Goal: Task Accomplishment & Management: Complete application form

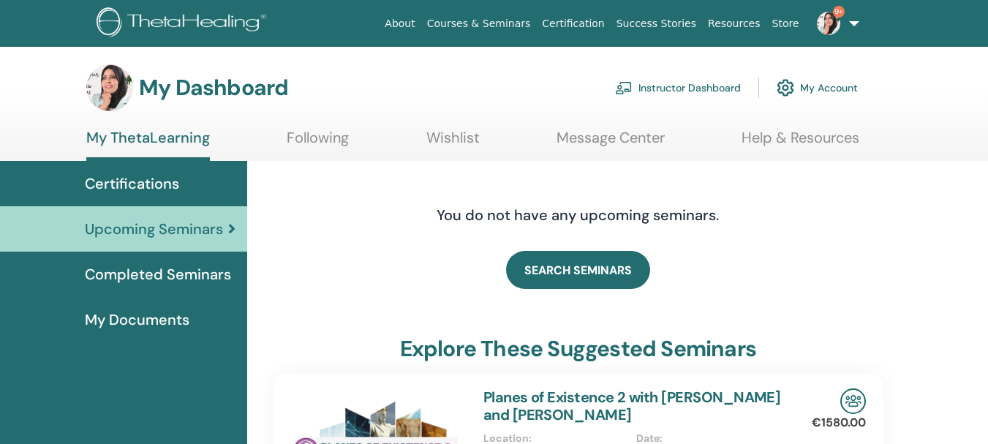
click at [694, 86] on link "Instructor Dashboard" at bounding box center [678, 88] width 126 height 32
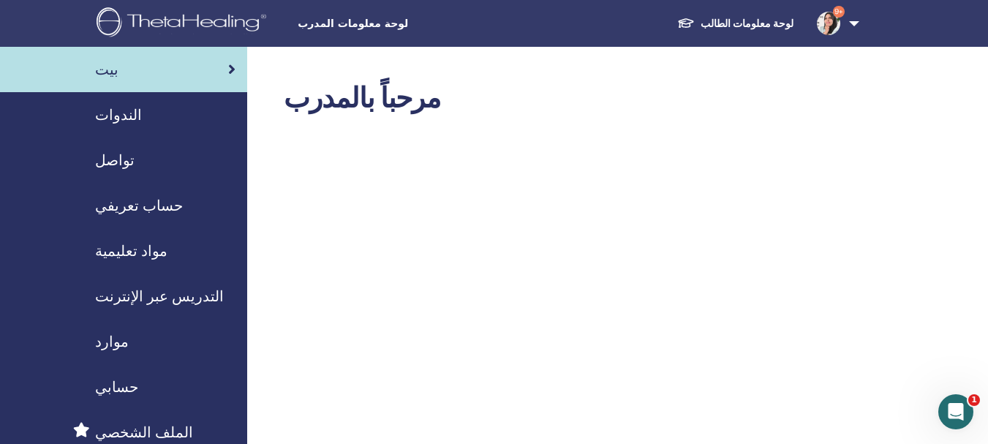
click at [126, 121] on font "الندوات" at bounding box center [118, 114] width 47 height 19
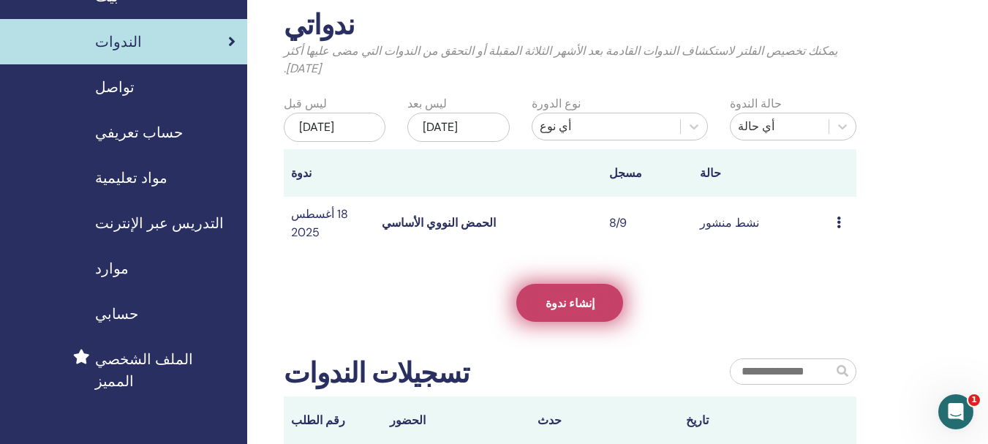
scroll to position [146, 0]
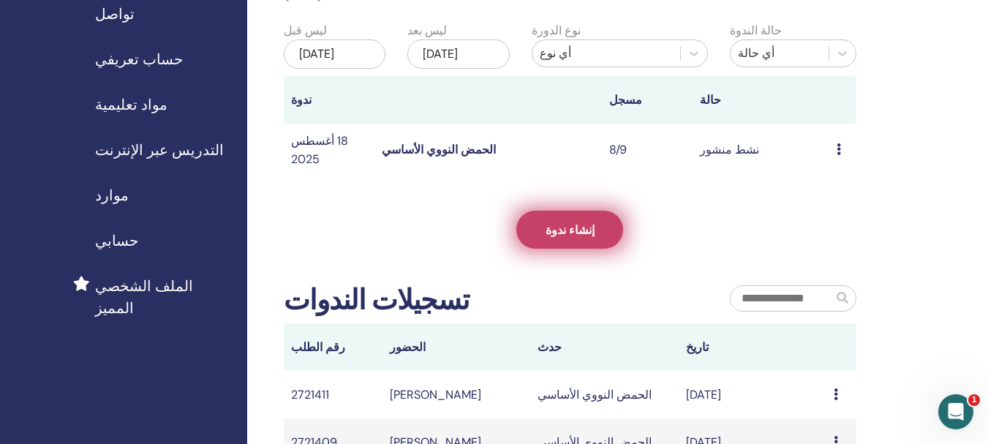
click at [587, 249] on link "إنشاء ندوة" at bounding box center [569, 230] width 107 height 38
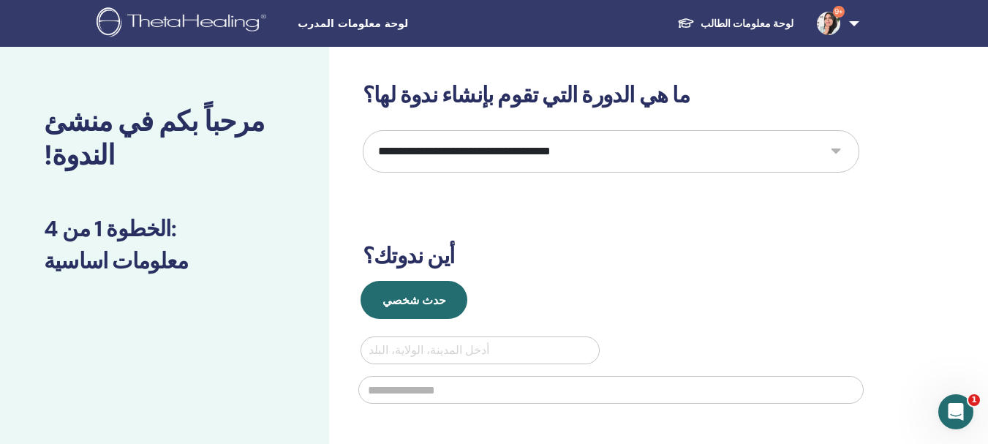
click at [802, 154] on select "**********" at bounding box center [611, 151] width 497 height 42
select select "*"
click at [363, 130] on select "**********" at bounding box center [611, 151] width 497 height 42
click at [496, 349] on div at bounding box center [480, 350] width 223 height 20
click at [500, 279] on div "**********" at bounding box center [611, 354] width 497 height 544
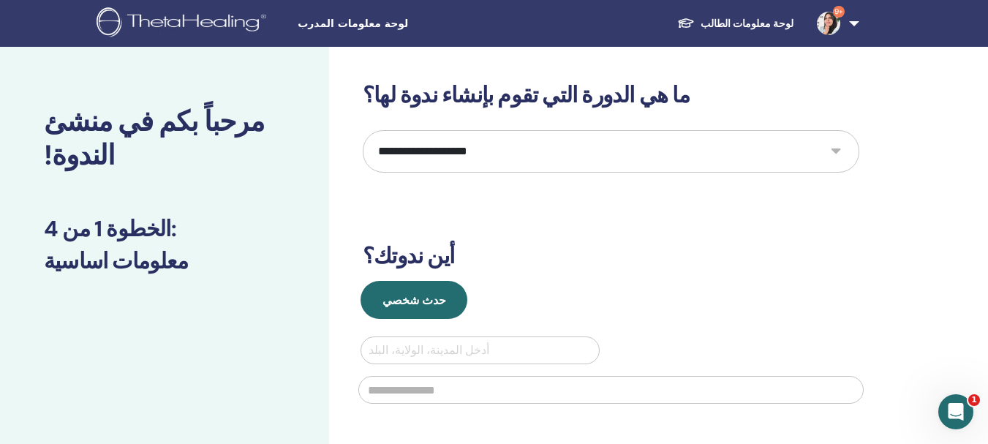
click at [687, 143] on select "**********" at bounding box center [611, 151] width 497 height 42
click at [710, 108] on h3 "ما هي الدورة التي تقوم بإنشاء ندوة لها؟" at bounding box center [611, 95] width 497 height 26
click at [432, 356] on div at bounding box center [480, 350] width 223 height 20
click at [489, 292] on div "حدث شخصي" at bounding box center [611, 300] width 519 height 38
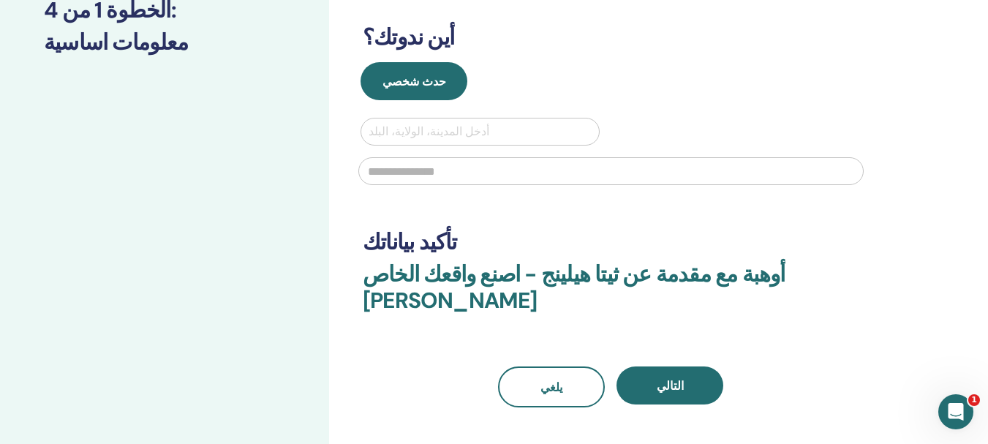
scroll to position [219, 0]
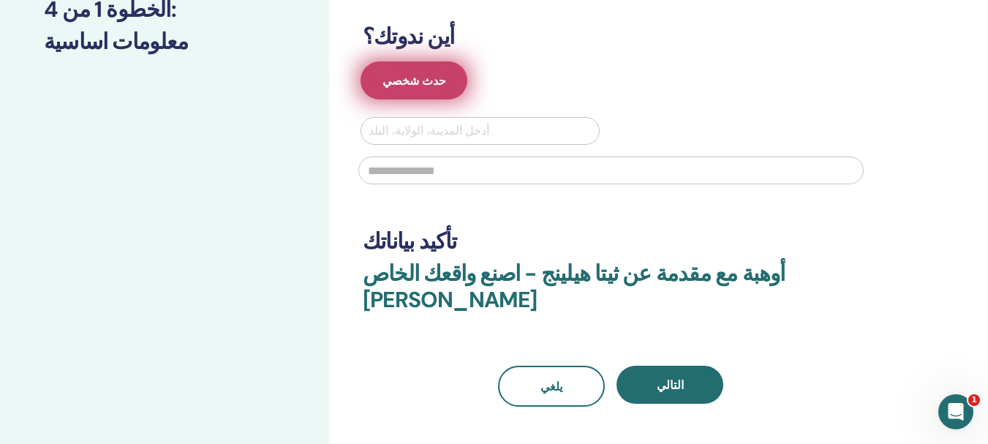
click at [418, 79] on font "حدث شخصي" at bounding box center [415, 80] width 64 height 15
click at [422, 73] on font "حدث شخصي" at bounding box center [415, 80] width 64 height 15
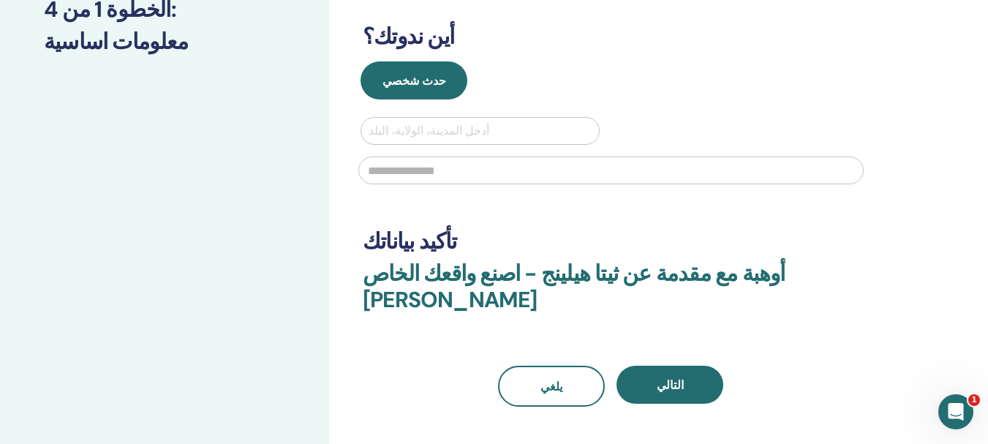
click at [492, 112] on div "حدث شخصي أدخل المدينة، الولاية، البلد" at bounding box center [611, 127] width 519 height 132
drag, startPoint x: 507, startPoint y: 135, endPoint x: 467, endPoint y: 127, distance: 40.5
click at [478, 129] on div at bounding box center [480, 131] width 223 height 20
click at [496, 138] on div at bounding box center [480, 131] width 223 height 20
click at [486, 135] on div at bounding box center [480, 131] width 223 height 20
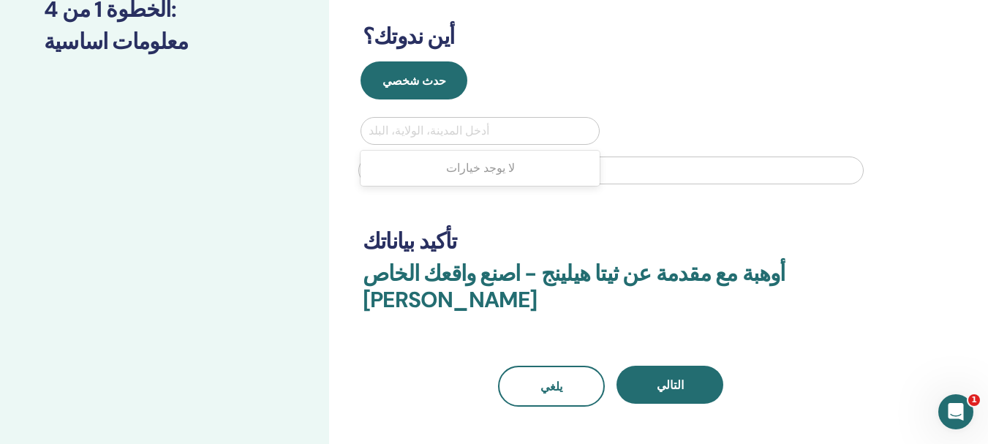
type input "*"
type input "****"
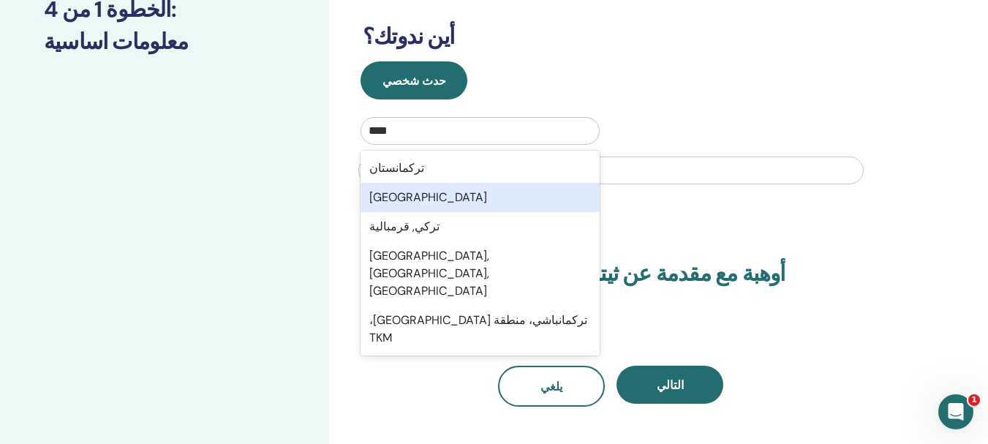
click at [411, 203] on div "تركيا" at bounding box center [480, 197] width 239 height 29
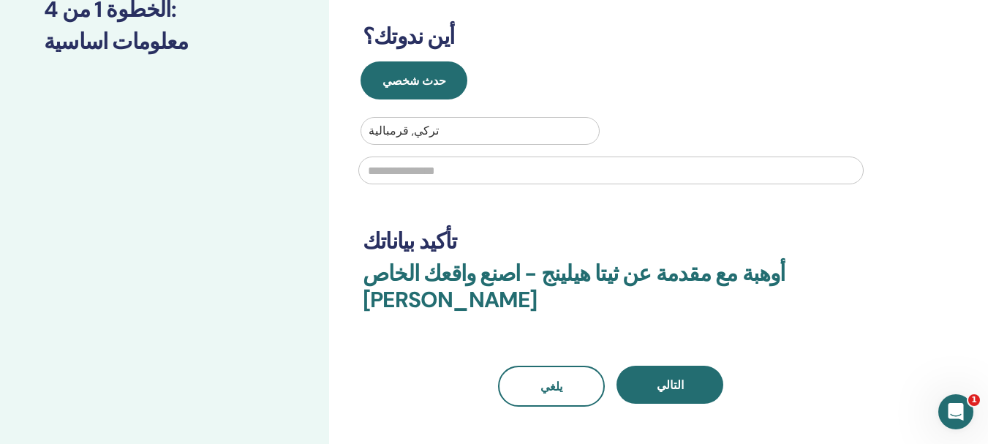
click at [438, 173] on input "text" at bounding box center [611, 171] width 506 height 28
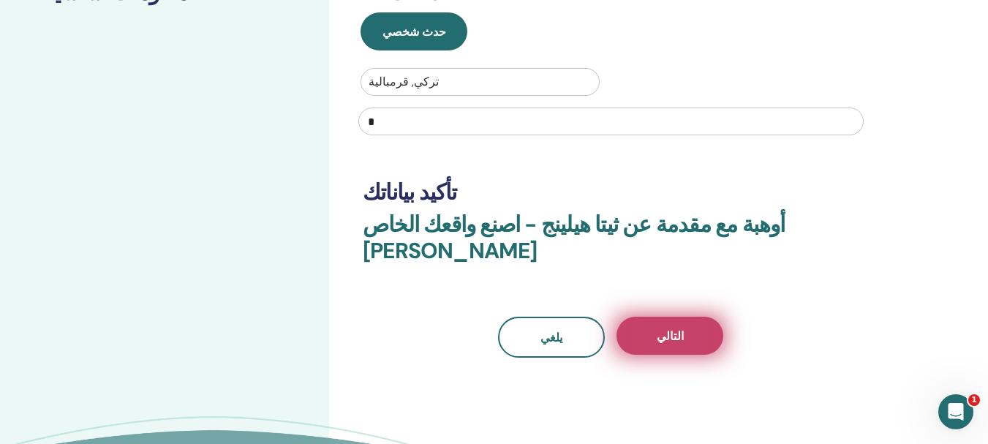
scroll to position [293, 0]
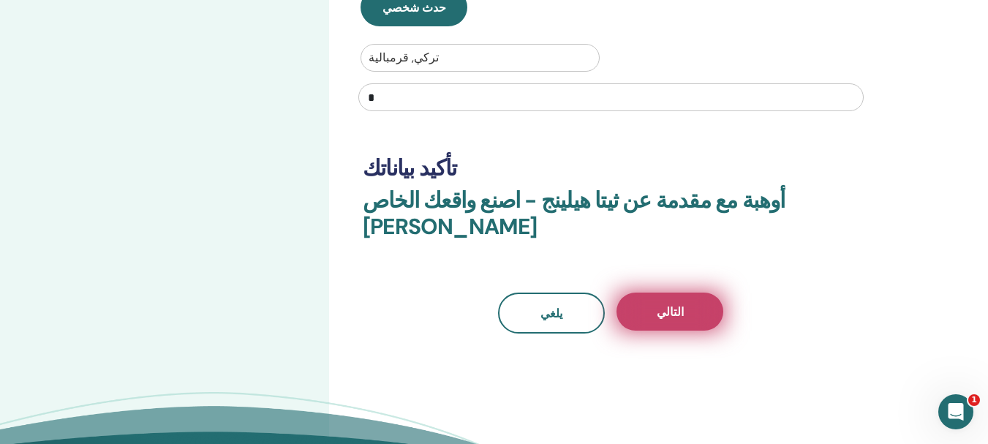
type input "*"
click at [664, 293] on button "التالي" at bounding box center [670, 312] width 107 height 38
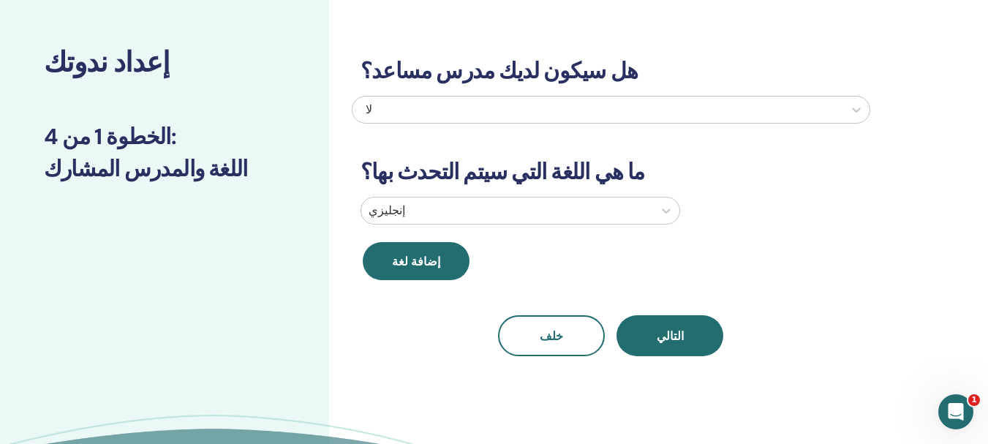
scroll to position [0, 0]
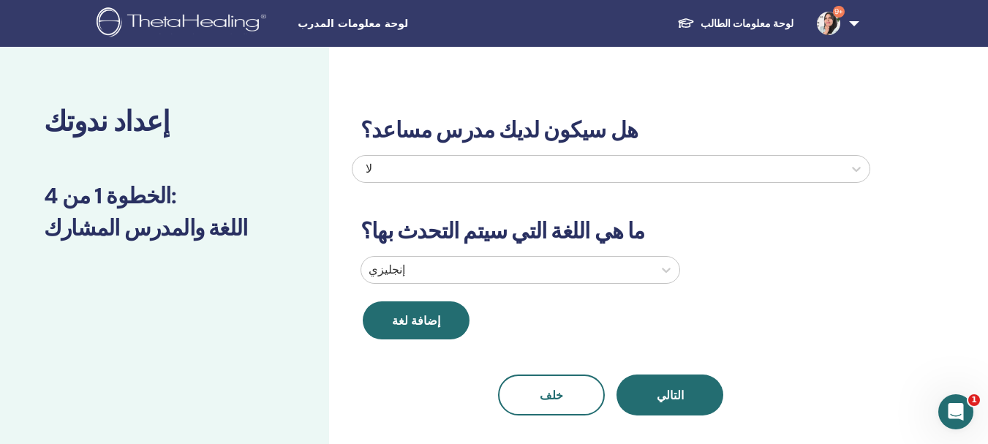
click at [609, 272] on div "إنجليزي" at bounding box center [507, 270] width 292 height 26
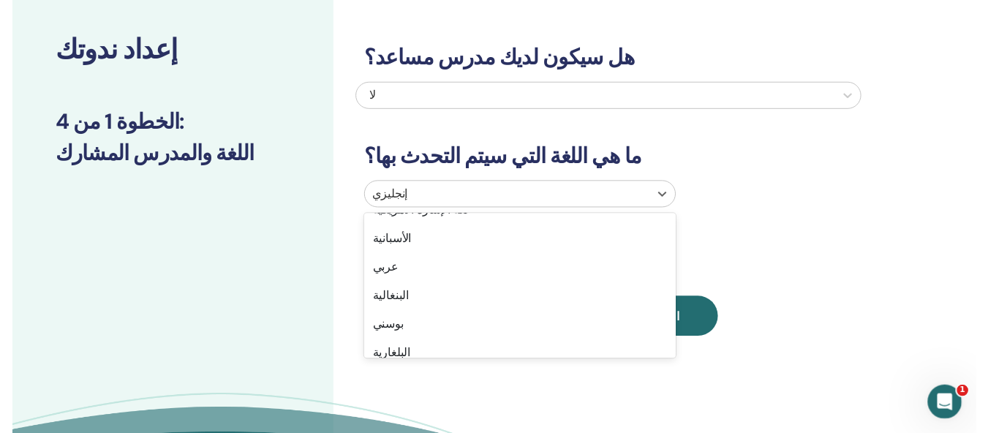
scroll to position [219, 0]
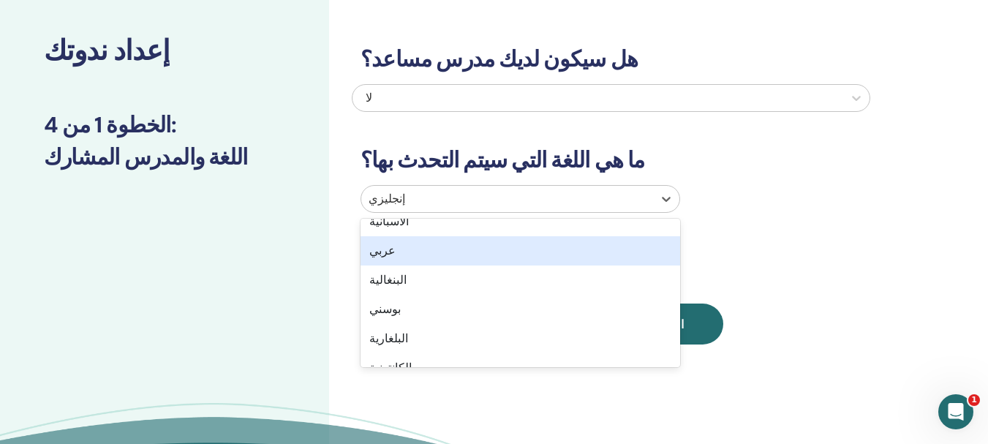
click at [481, 255] on div "عربي" at bounding box center [521, 250] width 320 height 29
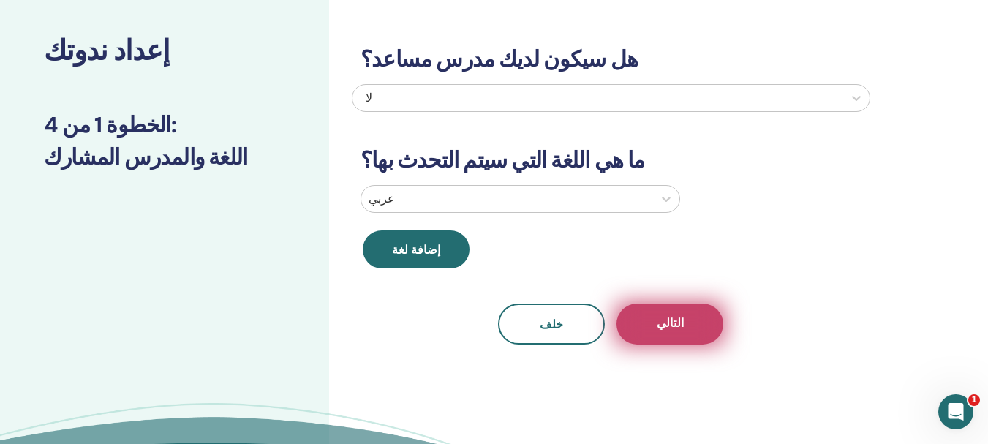
click at [686, 318] on button "التالي" at bounding box center [670, 324] width 107 height 41
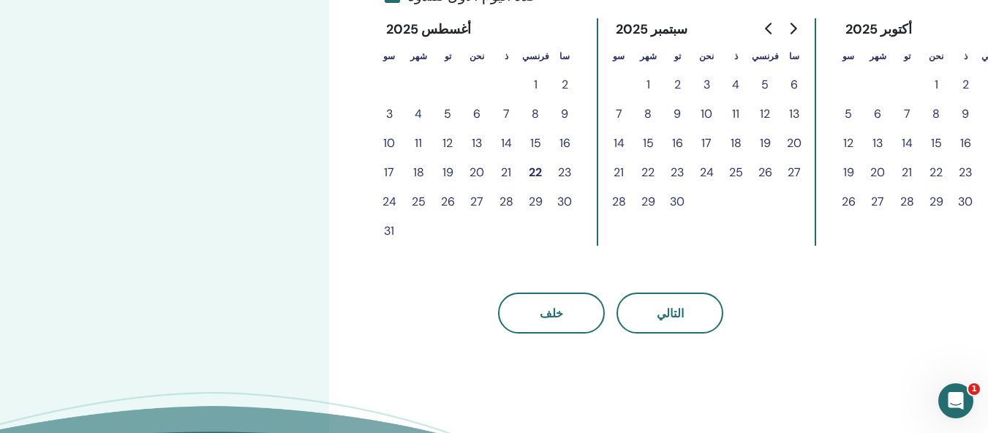
scroll to position [290, 0]
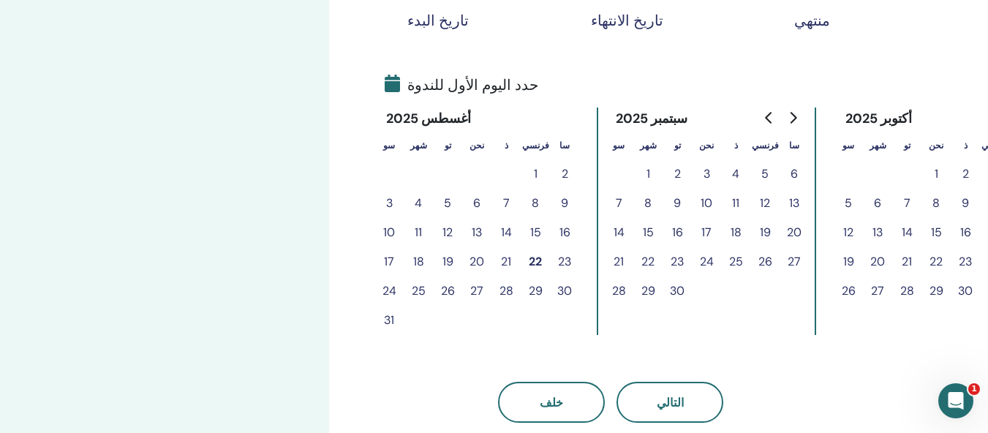
click at [541, 266] on font "22" at bounding box center [535, 261] width 13 height 15
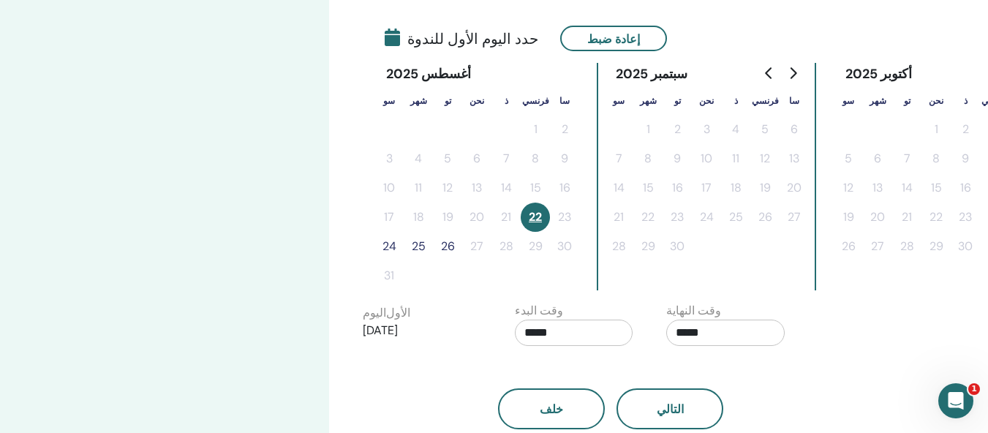
scroll to position [364, 0]
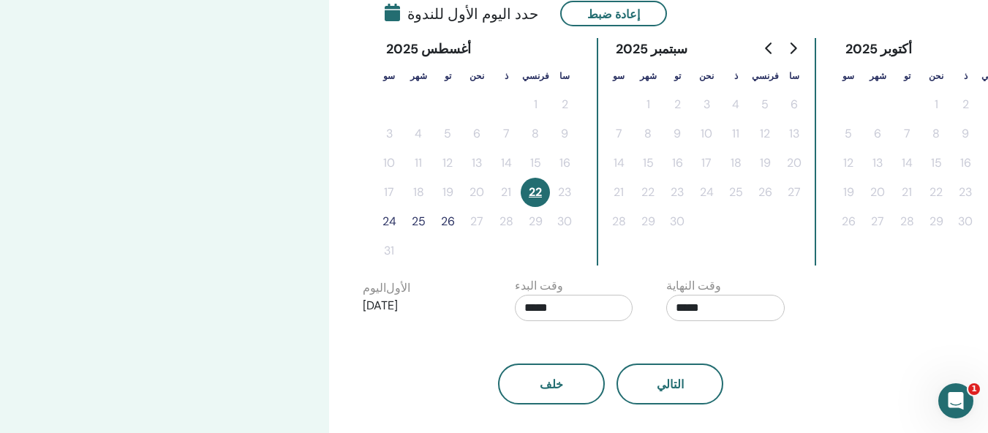
click at [569, 306] on input "*****" at bounding box center [574, 308] width 119 height 26
click at [533, 309] on input "*****" at bounding box center [574, 308] width 119 height 26
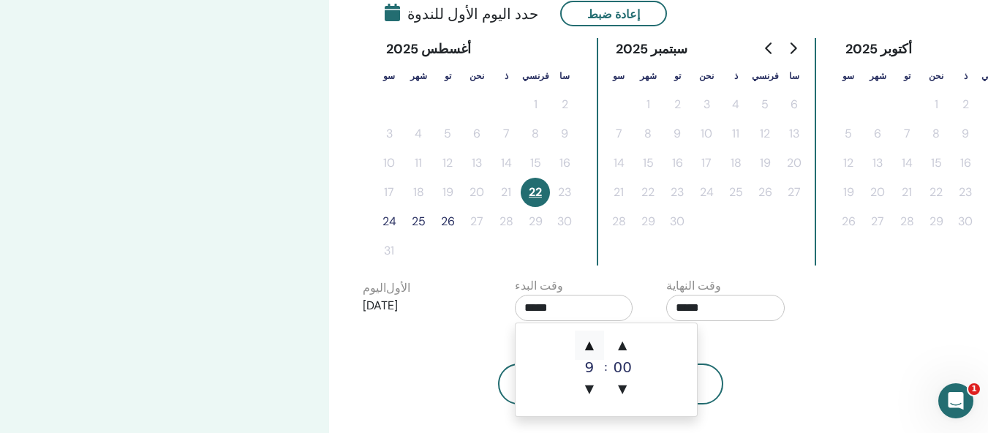
click at [588, 356] on span "▲" at bounding box center [589, 345] width 29 height 29
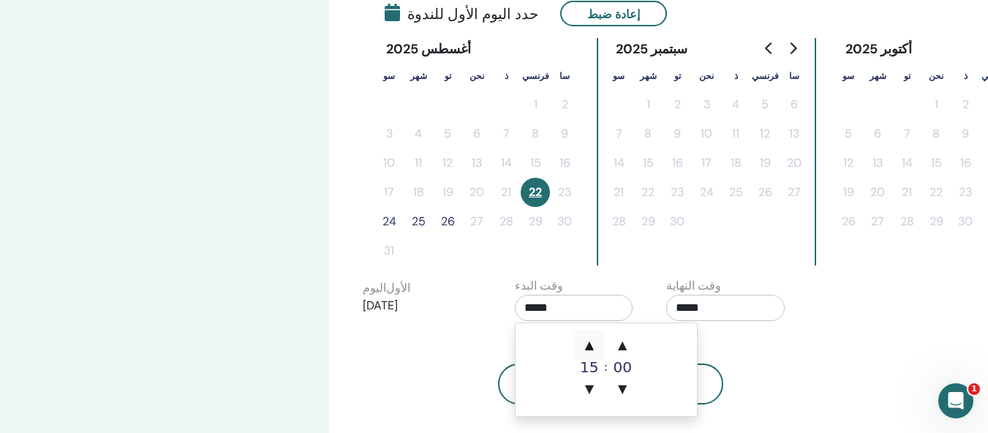
click at [588, 356] on span "▲" at bounding box center [589, 345] width 29 height 29
click at [590, 344] on font "▲" at bounding box center [589, 345] width 9 height 14
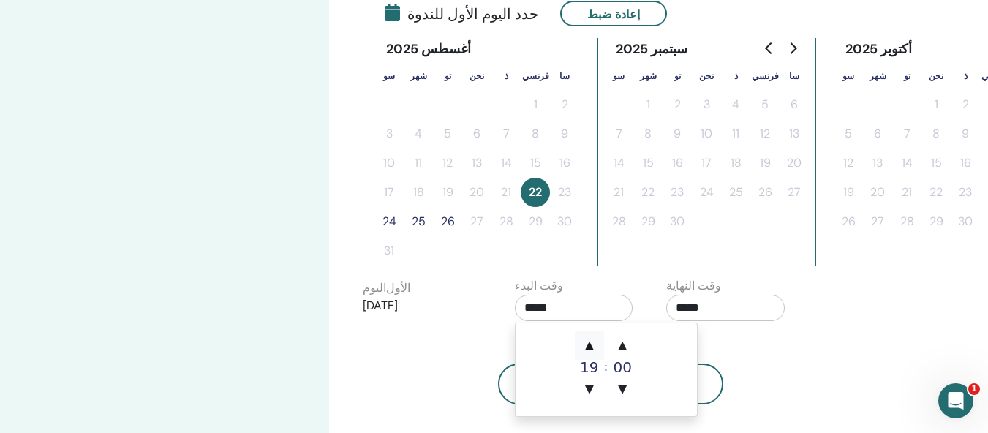
click at [590, 344] on font "▲" at bounding box center [589, 345] width 9 height 14
click at [587, 380] on span "▼" at bounding box center [589, 389] width 29 height 29
click at [582, 344] on span "▲" at bounding box center [589, 345] width 29 height 29
click at [585, 344] on font "▲" at bounding box center [589, 345] width 9 height 14
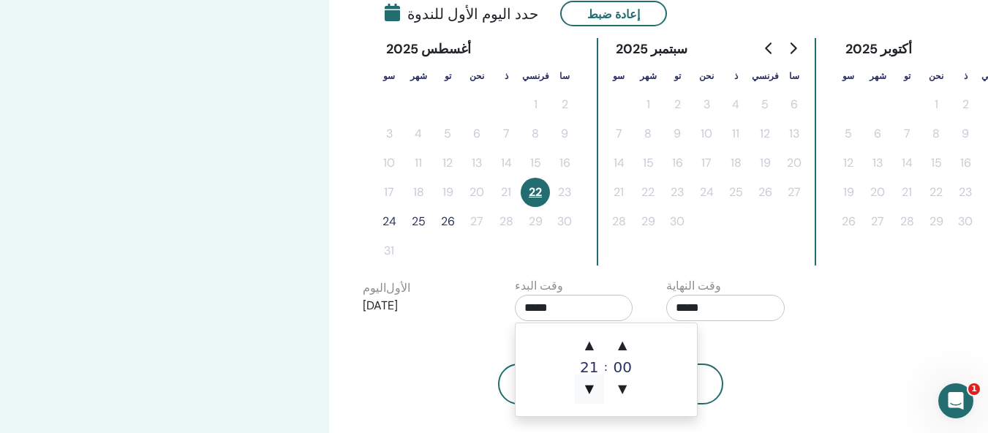
click at [585, 395] on font "▼" at bounding box center [589, 389] width 9 height 14
click at [583, 344] on span "▲" at bounding box center [589, 345] width 29 height 29
click at [598, 358] on font "22" at bounding box center [589, 367] width 18 height 18
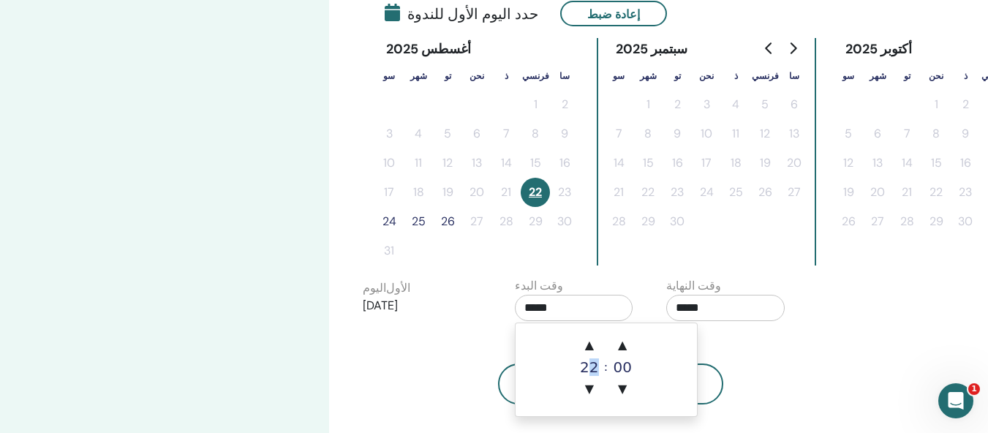
drag, startPoint x: 595, startPoint y: 358, endPoint x: 593, endPoint y: 366, distance: 8.2
click at [593, 366] on font "22" at bounding box center [589, 367] width 18 height 18
click at [610, 309] on input "*****" at bounding box center [574, 308] width 119 height 26
click at [736, 309] on input "*****" at bounding box center [725, 308] width 119 height 26
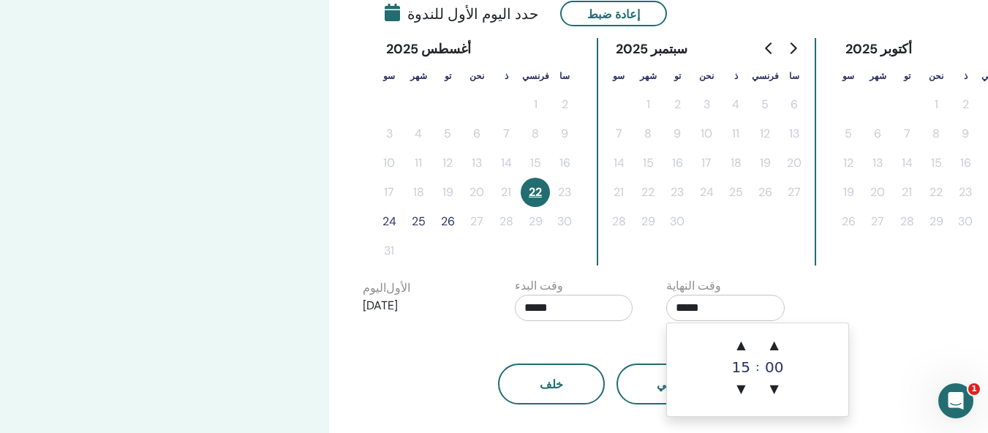
click at [736, 309] on input "*****" at bounding box center [725, 308] width 119 height 26
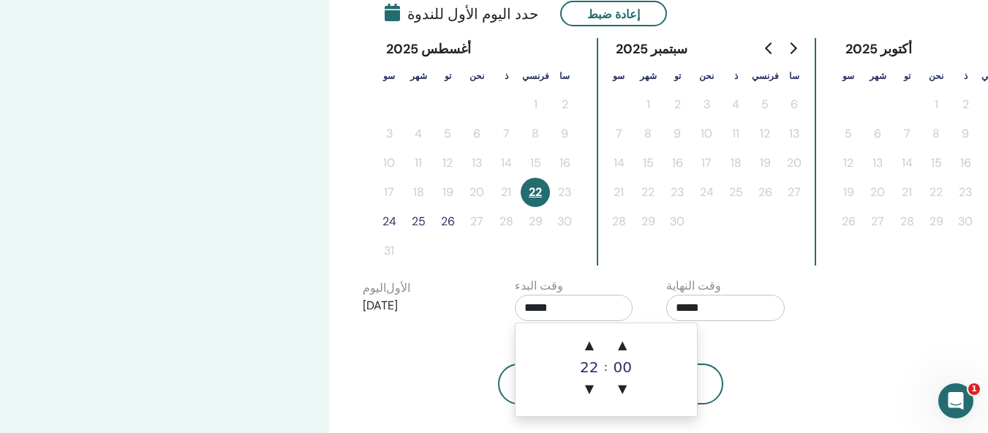
click at [520, 304] on input "*****" at bounding box center [574, 308] width 119 height 26
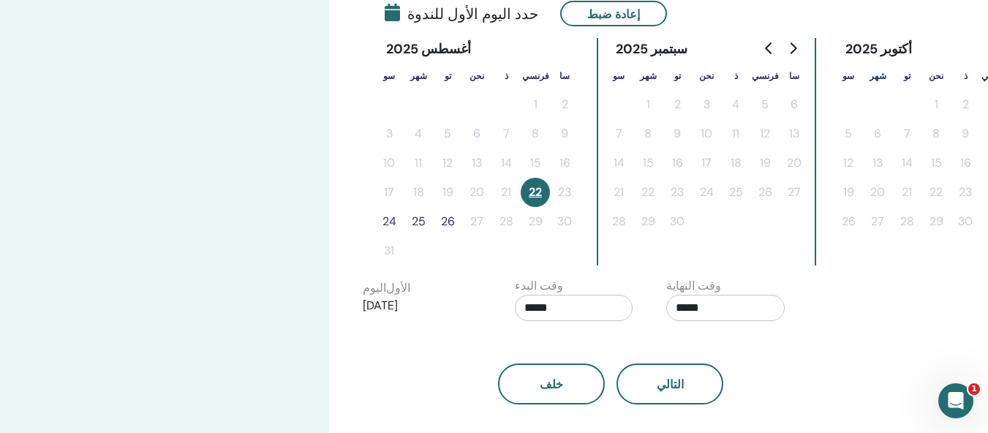
click at [525, 304] on input "*****" at bounding box center [574, 308] width 119 height 26
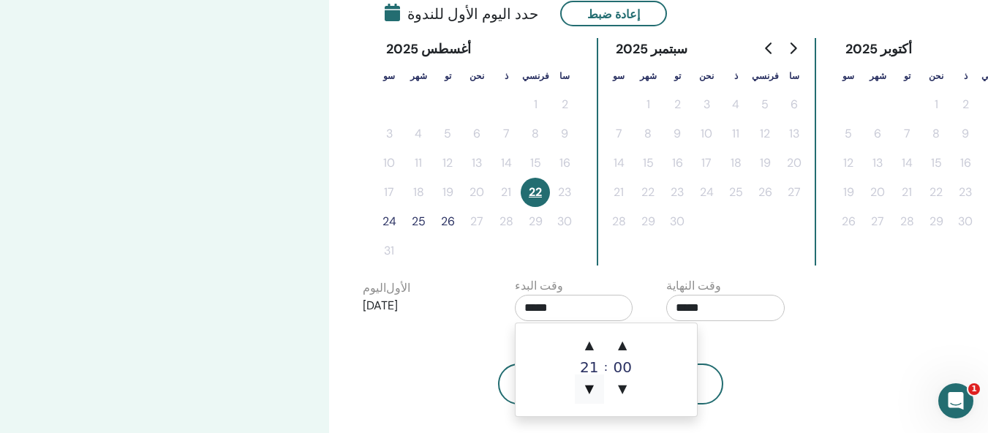
click at [579, 391] on span "▼" at bounding box center [589, 389] width 29 height 29
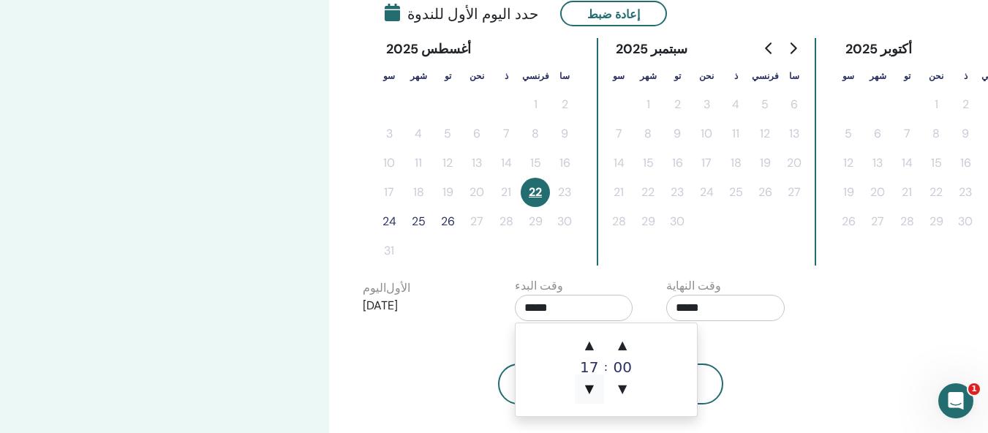
click at [579, 391] on span "▼" at bounding box center [589, 389] width 29 height 29
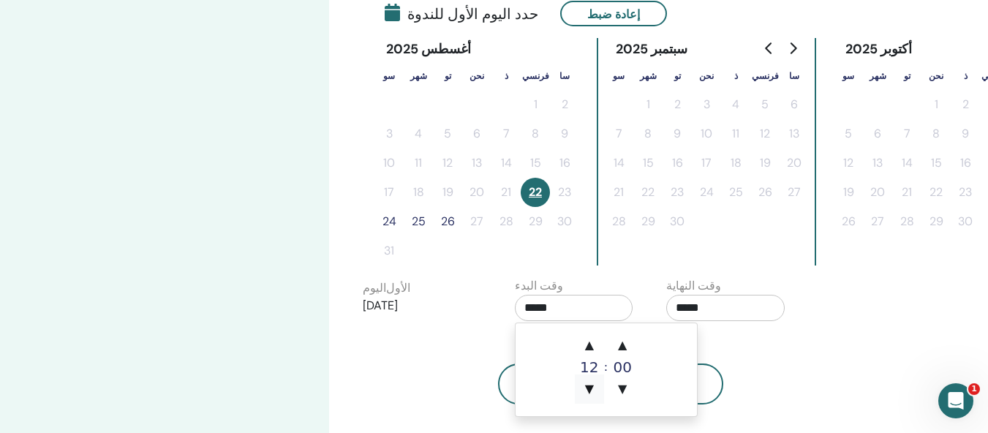
click at [579, 391] on span "▼" at bounding box center [589, 389] width 29 height 29
type input "*****"
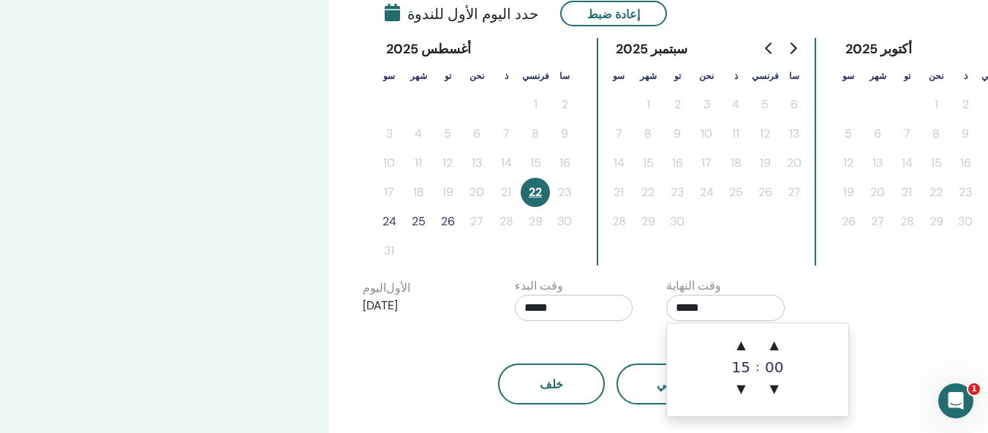
click at [716, 320] on input "*****" at bounding box center [725, 308] width 119 height 26
click at [744, 391] on font "▼" at bounding box center [741, 389] width 9 height 14
type input "*****"
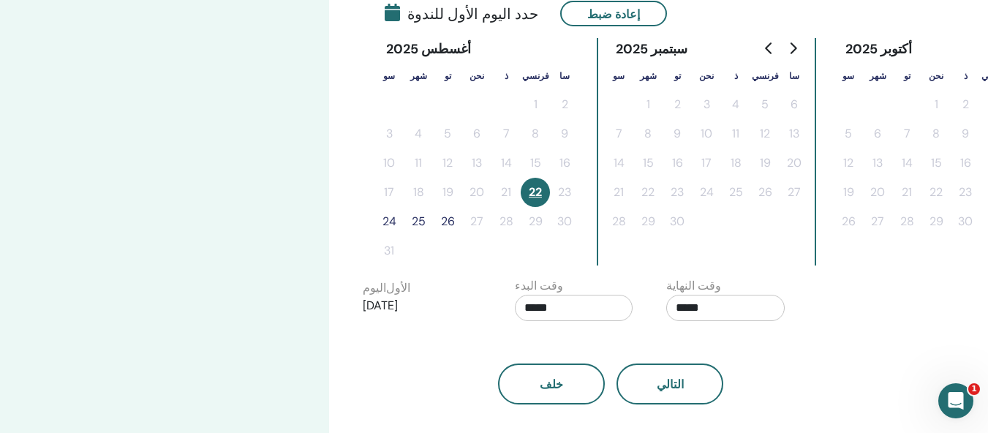
click at [610, 341] on div "خلف التالي" at bounding box center [611, 366] width 519 height 76
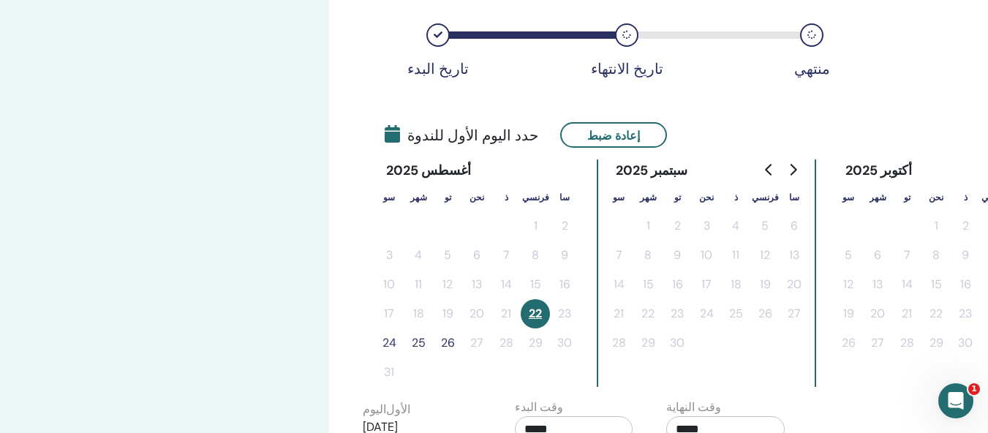
scroll to position [217, 0]
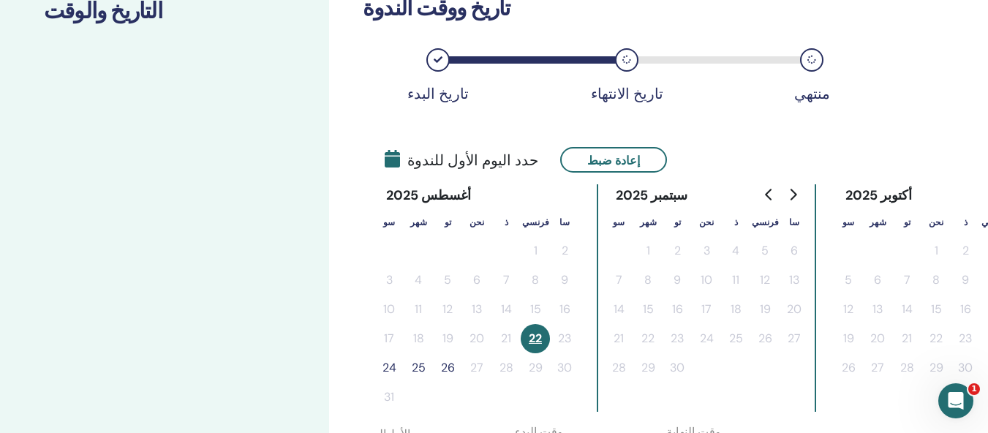
click at [804, 55] on div "منتهي" at bounding box center [811, 59] width 23 height 23
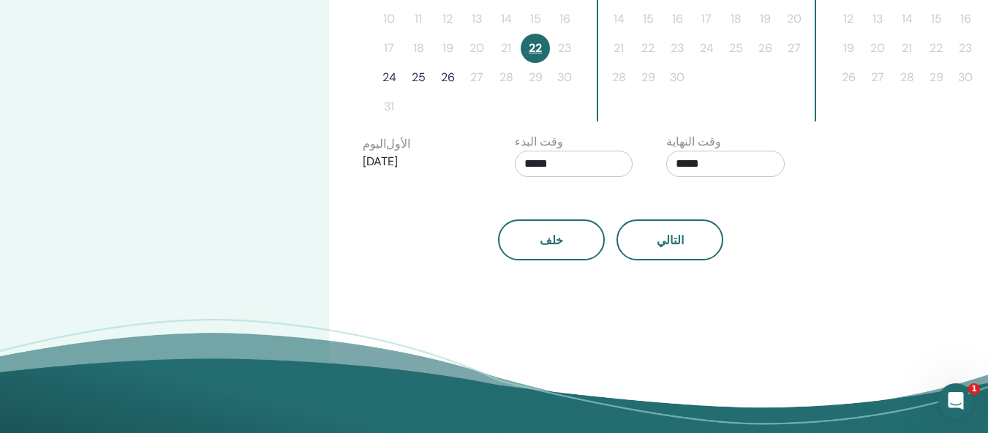
scroll to position [510, 0]
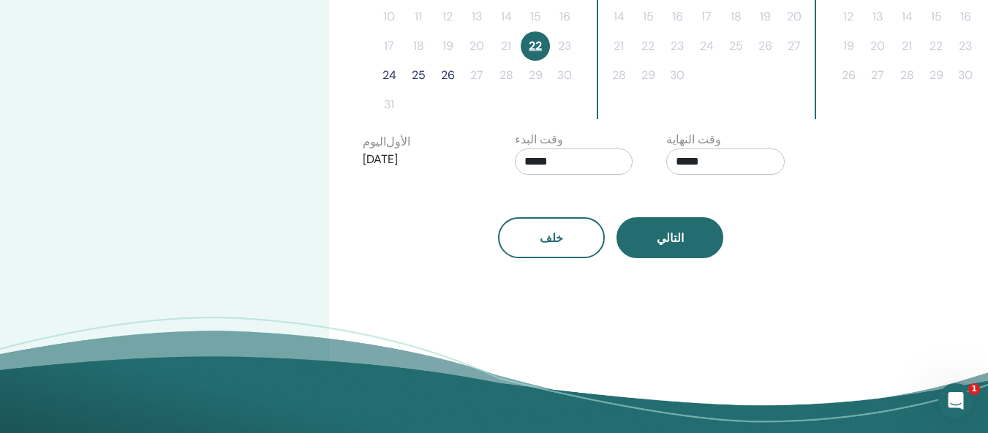
click at [709, 247] on button "التالي" at bounding box center [670, 237] width 107 height 41
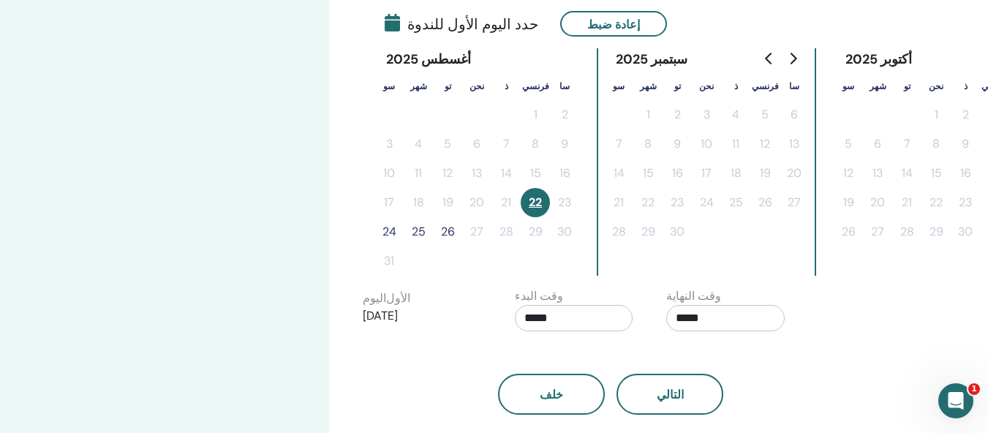
scroll to position [364, 0]
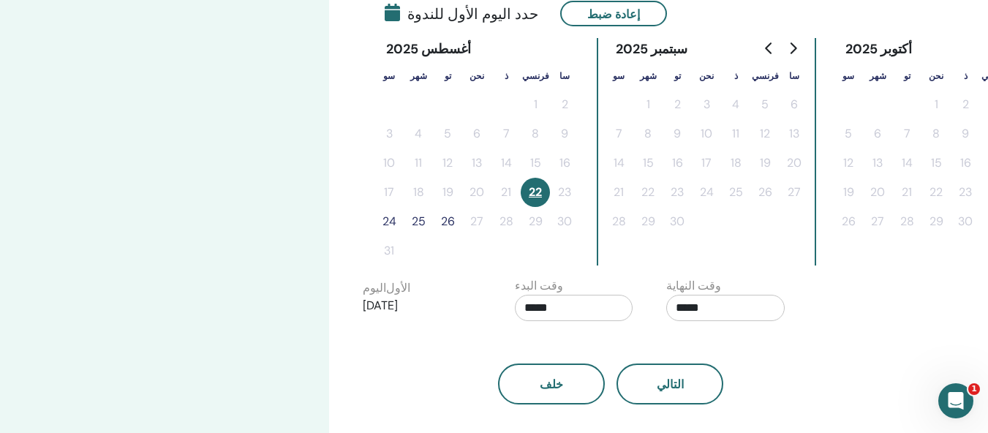
click at [426, 222] on button "25" at bounding box center [418, 221] width 29 height 29
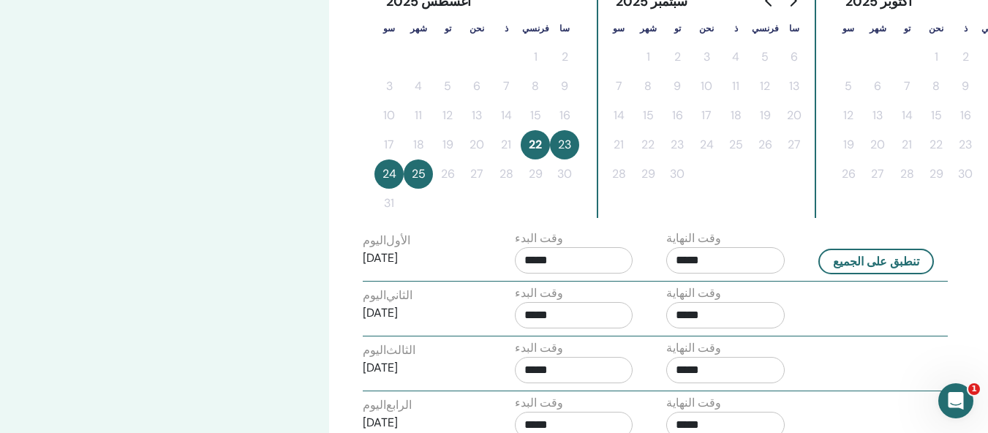
scroll to position [437, 0]
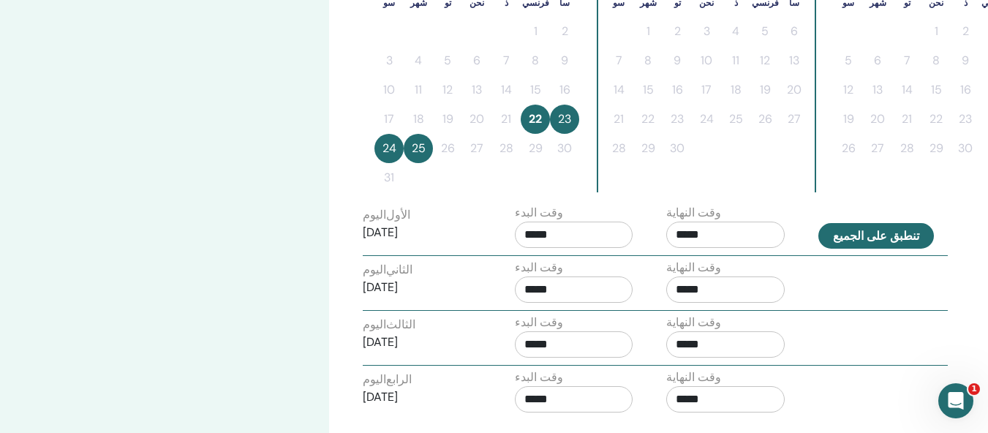
click at [844, 236] on font "تنطبق على الجميع" at bounding box center [876, 236] width 86 height 15
type input "*****"
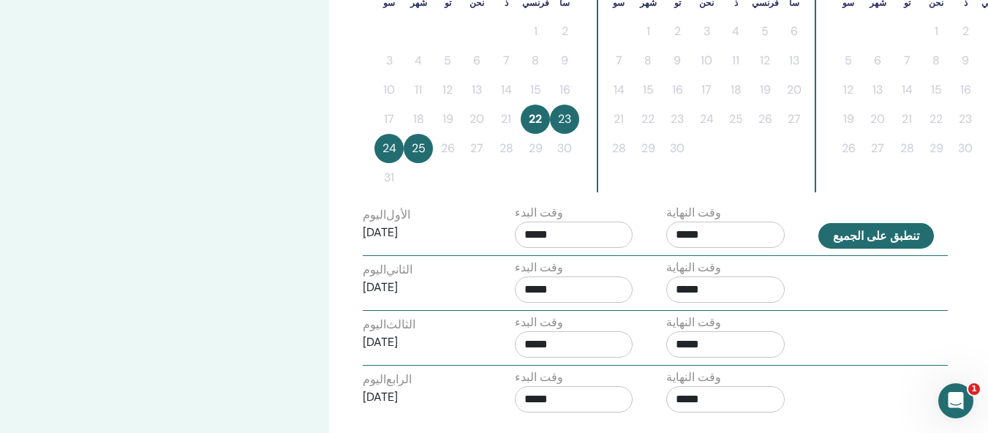
type input "*****"
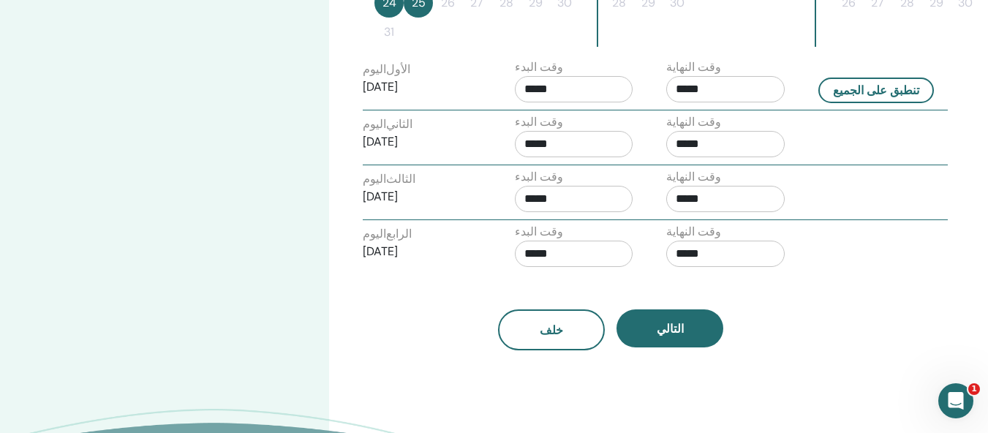
scroll to position [583, 0]
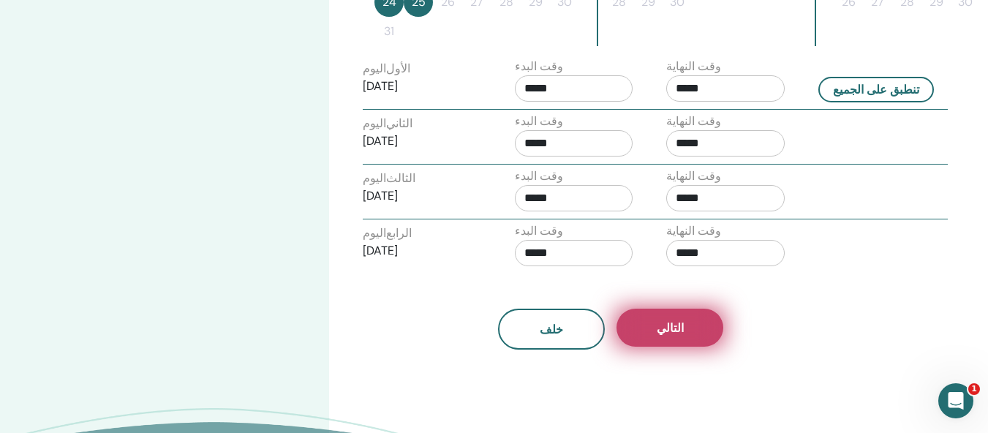
click at [678, 337] on button "التالي" at bounding box center [670, 328] width 107 height 38
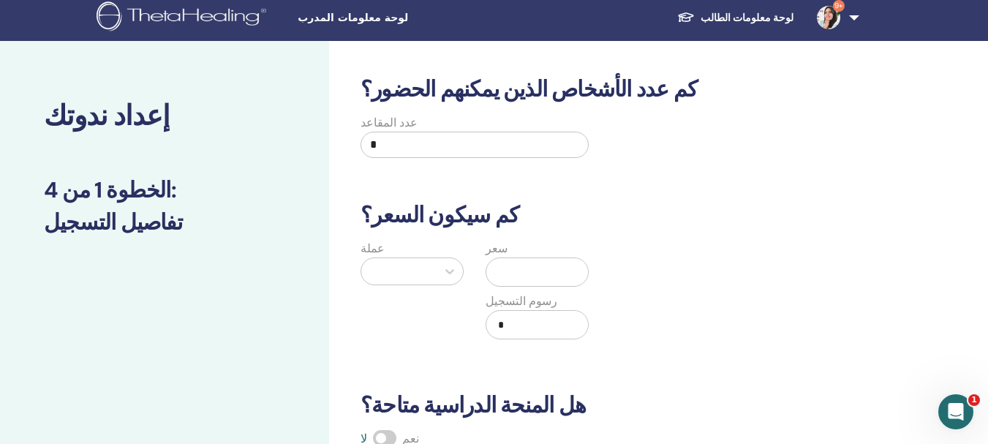
scroll to position [0, 0]
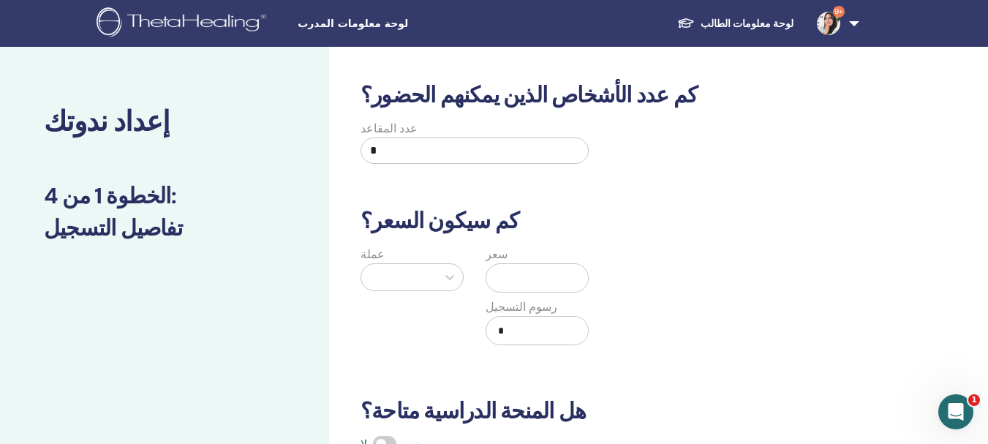
click at [433, 159] on input "*" at bounding box center [475, 151] width 228 height 26
click at [515, 281] on input "text" at bounding box center [540, 278] width 96 height 28
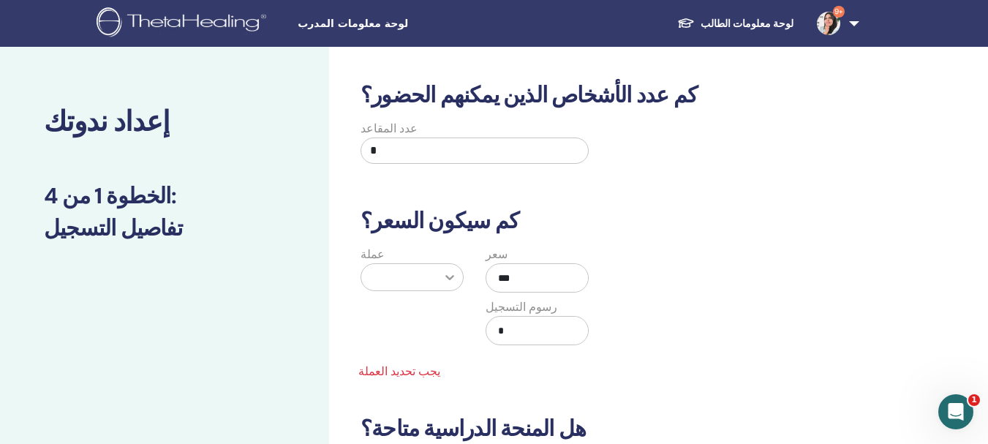
type input "***"
click at [438, 268] on div at bounding box center [450, 277] width 26 height 26
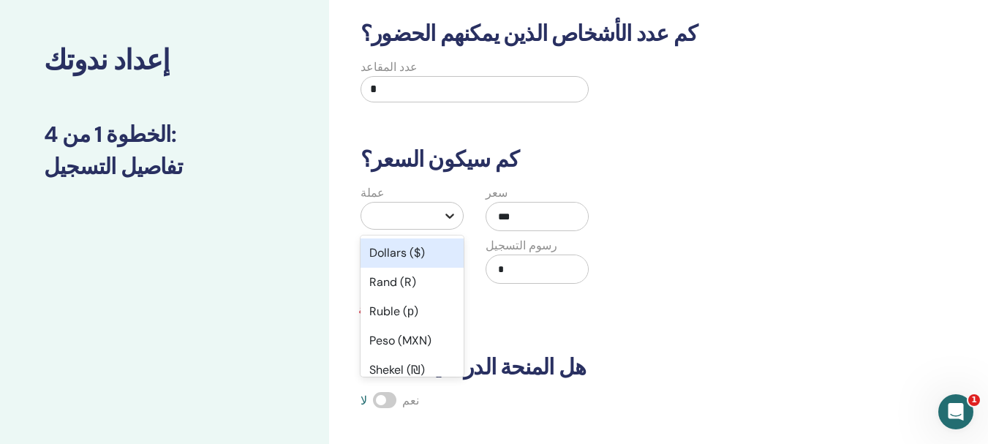
scroll to position [78, 0]
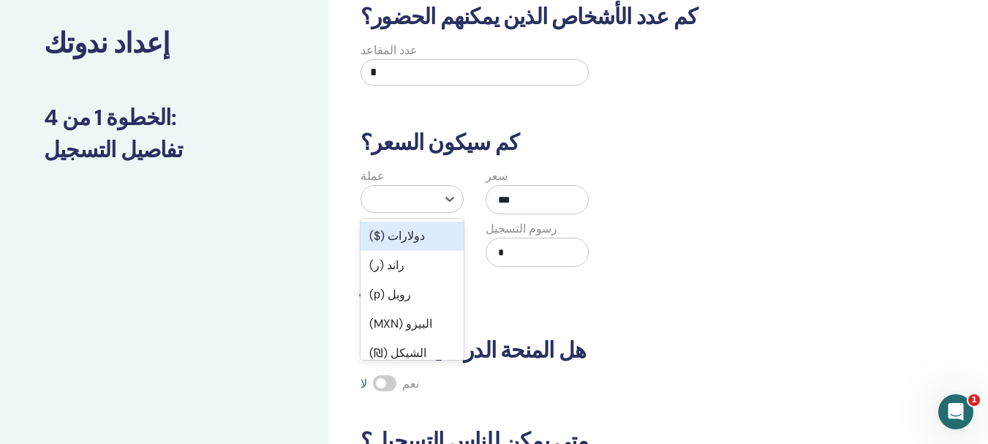
click at [440, 233] on div "دولارات ($)" at bounding box center [412, 236] width 103 height 29
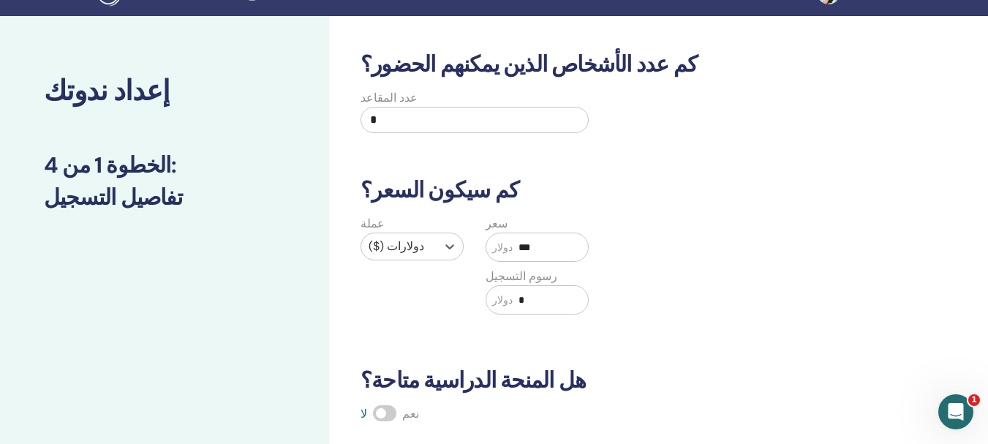
scroll to position [5, 0]
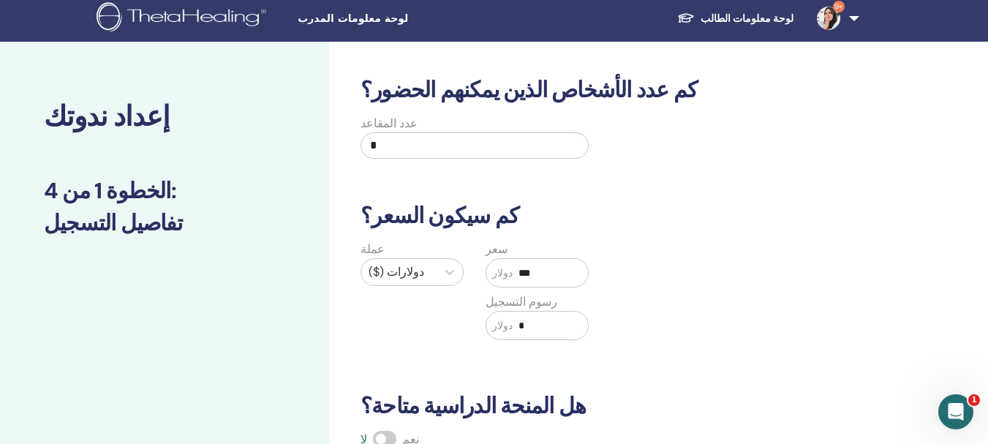
click at [470, 151] on input "*" at bounding box center [475, 145] width 228 height 26
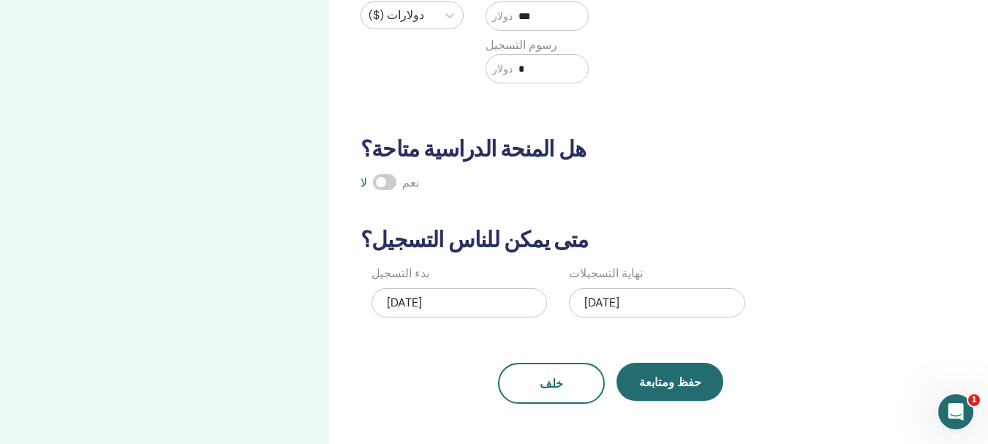
scroll to position [298, 0]
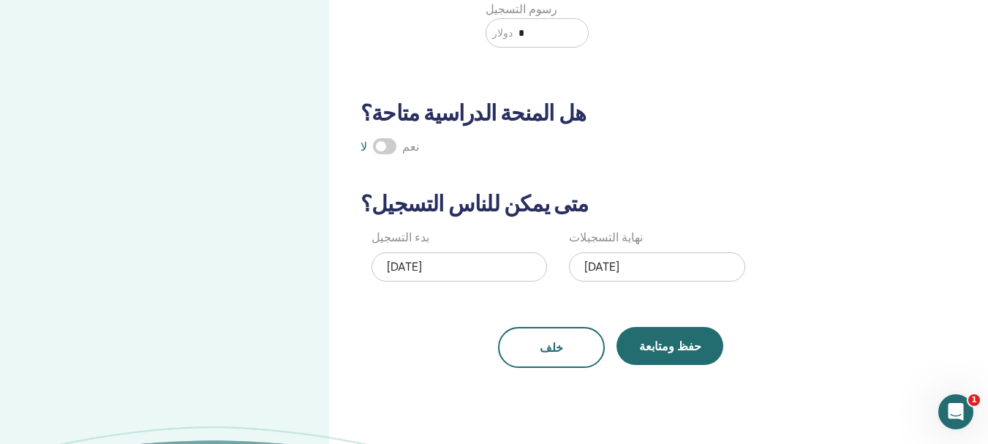
click at [417, 266] on font "22/08/2025" at bounding box center [404, 266] width 35 height 15
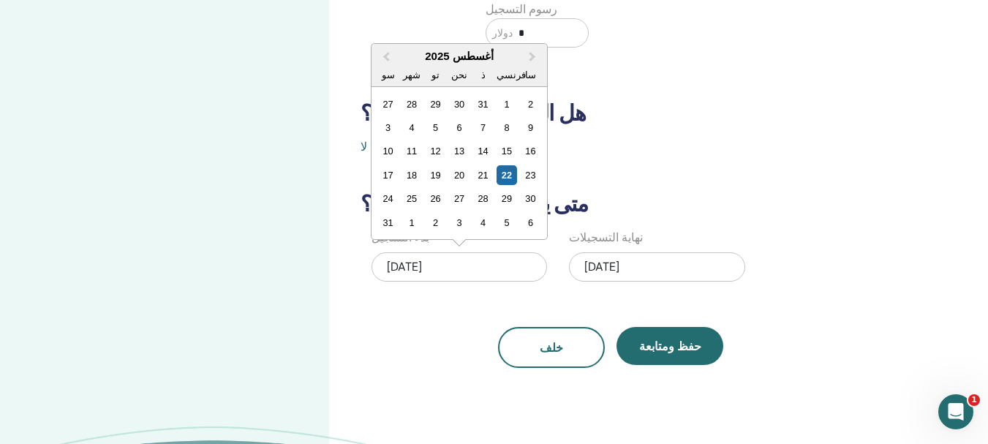
click at [593, 235] on font "نهاية التسجيلات" at bounding box center [606, 237] width 74 height 15
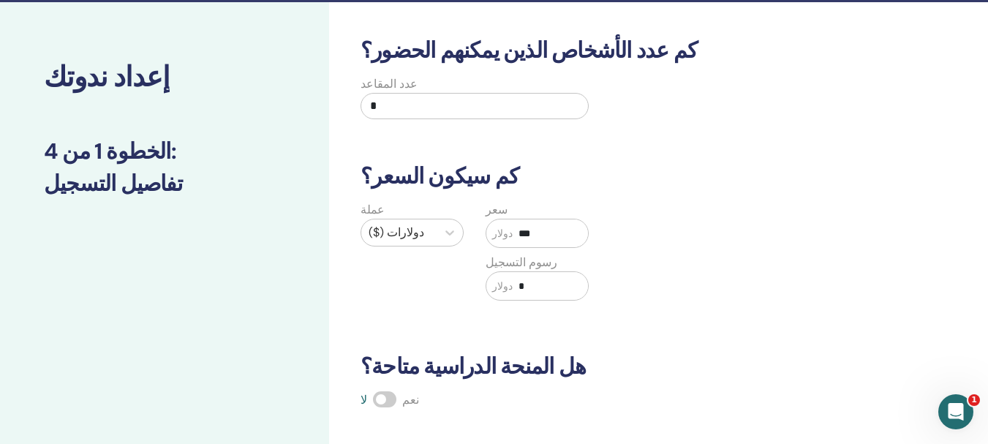
scroll to position [5, 0]
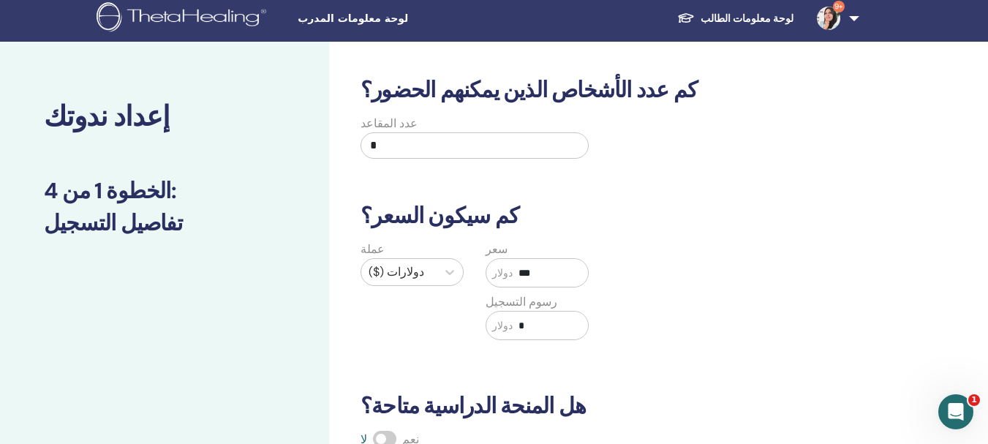
click at [428, 157] on input "*" at bounding box center [475, 145] width 228 height 26
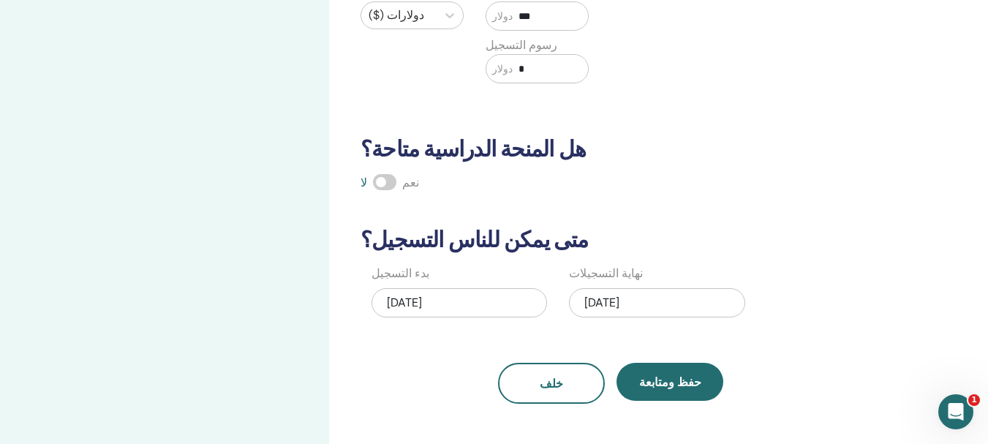
scroll to position [298, 0]
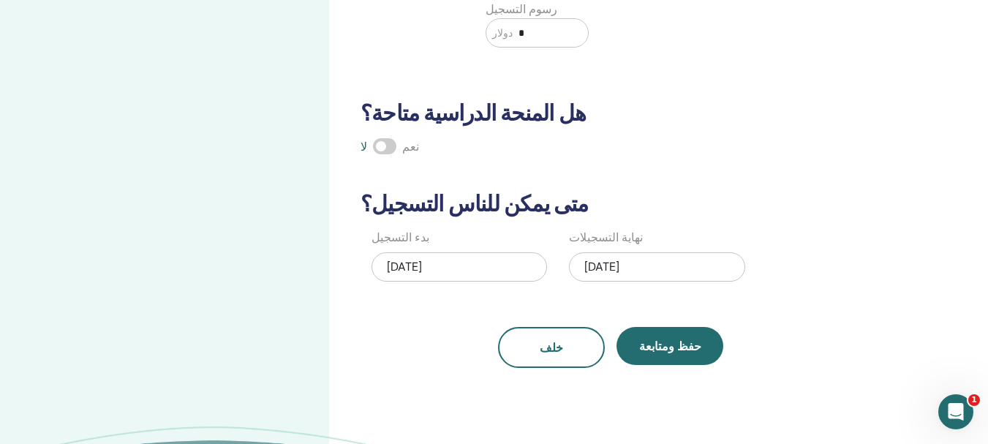
type input "**"
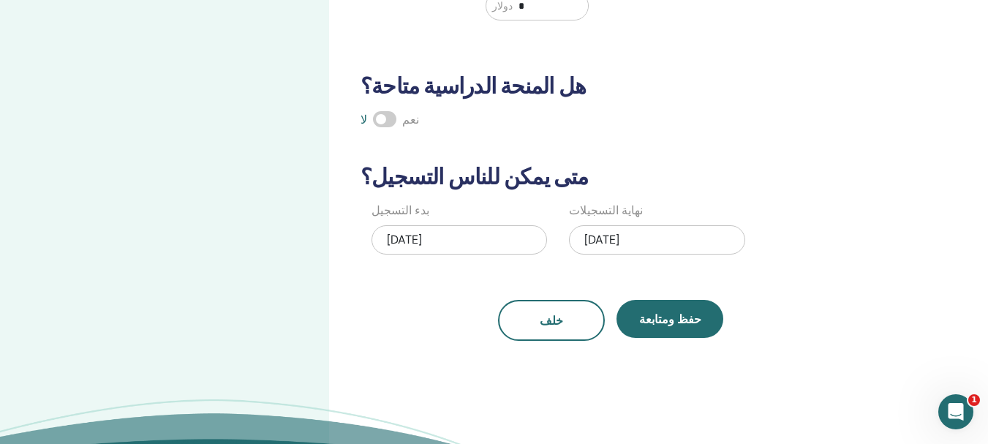
scroll to position [371, 0]
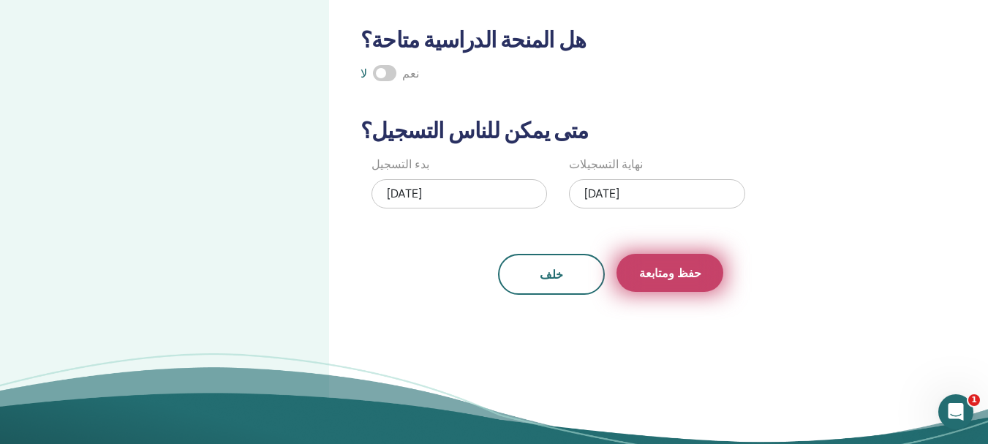
click at [685, 285] on button "حفظ ومتابعة" at bounding box center [670, 273] width 107 height 38
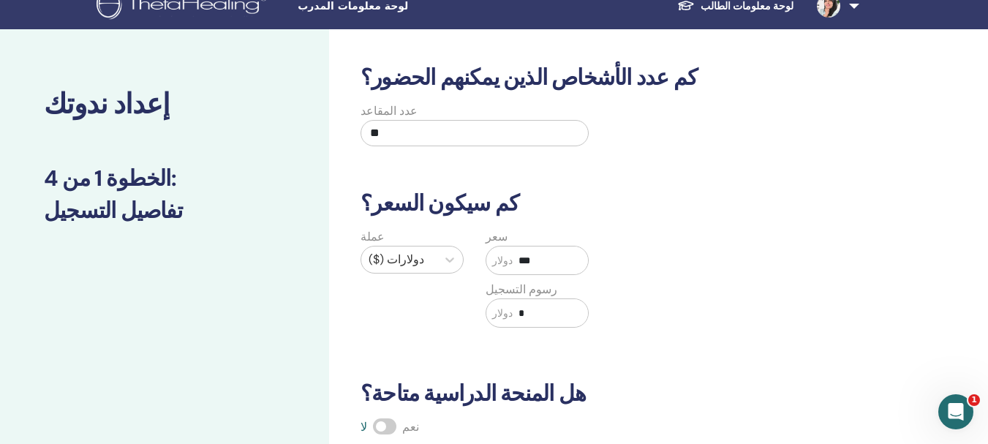
scroll to position [0, 0]
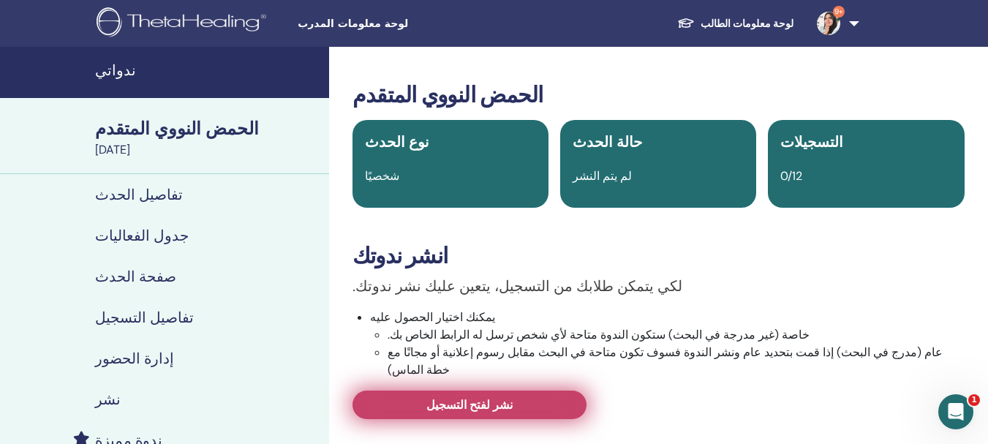
click at [527, 391] on link "نشر لفتح التسجيل" at bounding box center [470, 405] width 234 height 29
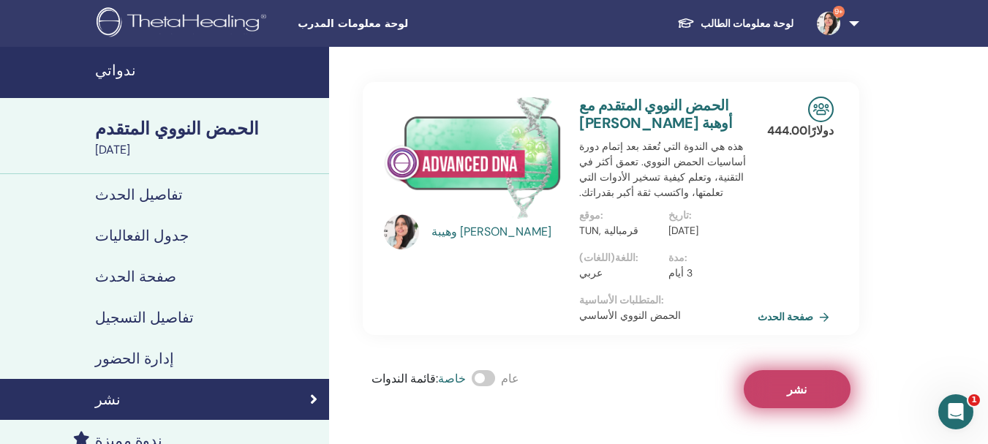
click at [796, 382] on font "نشر" at bounding box center [797, 389] width 20 height 15
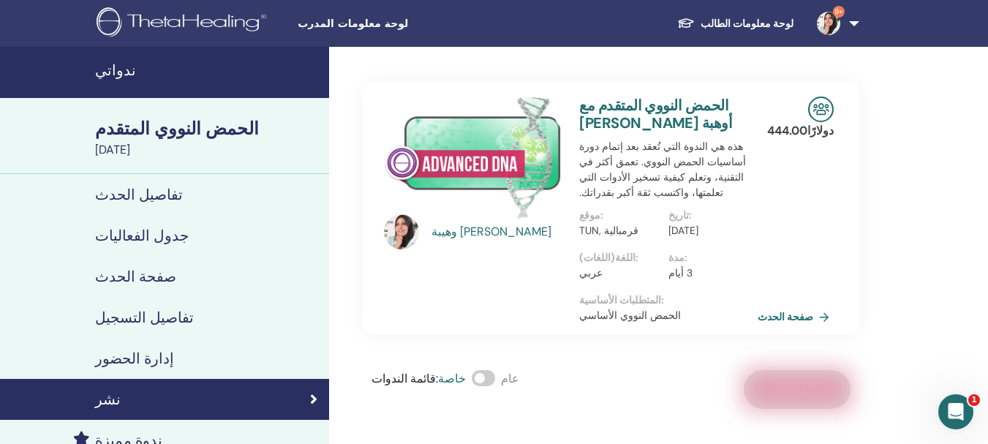
click at [133, 352] on font "إدارة الحضور" at bounding box center [134, 358] width 79 height 19
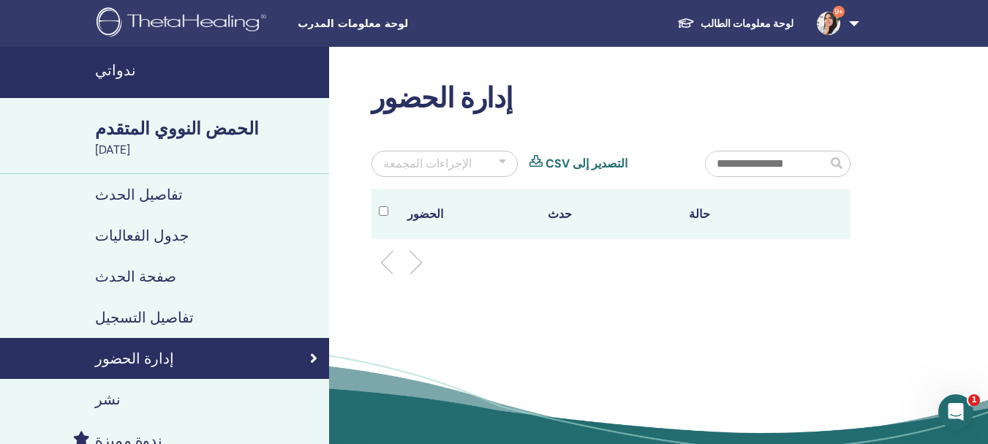
scroll to position [73, 0]
